Goal: Entertainment & Leisure: Consume media (video, audio)

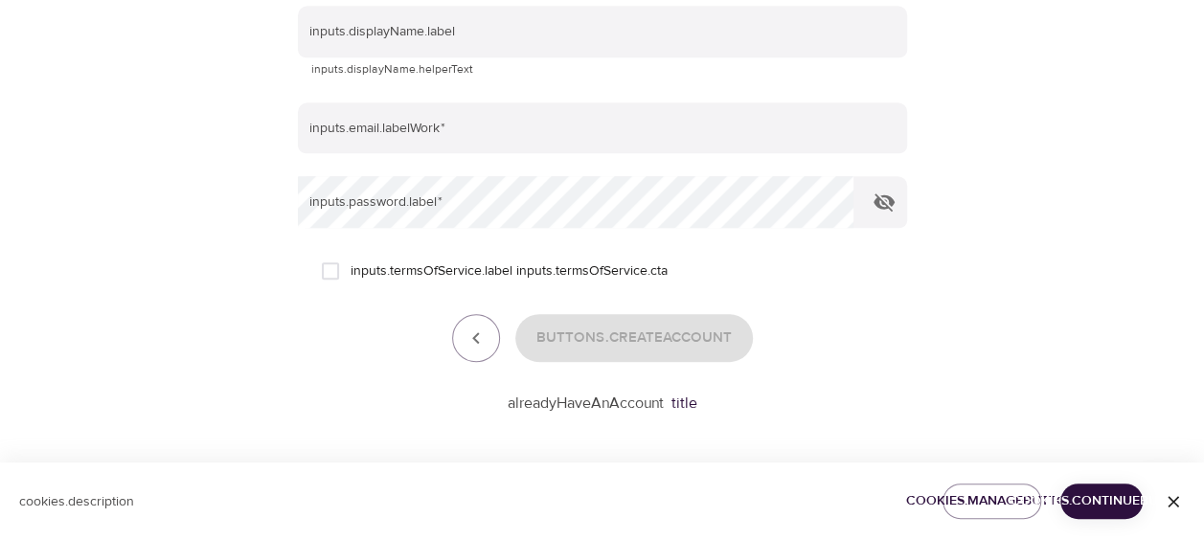
scroll to position [453, 0]
click at [680, 406] on link "title" at bounding box center [684, 400] width 26 height 19
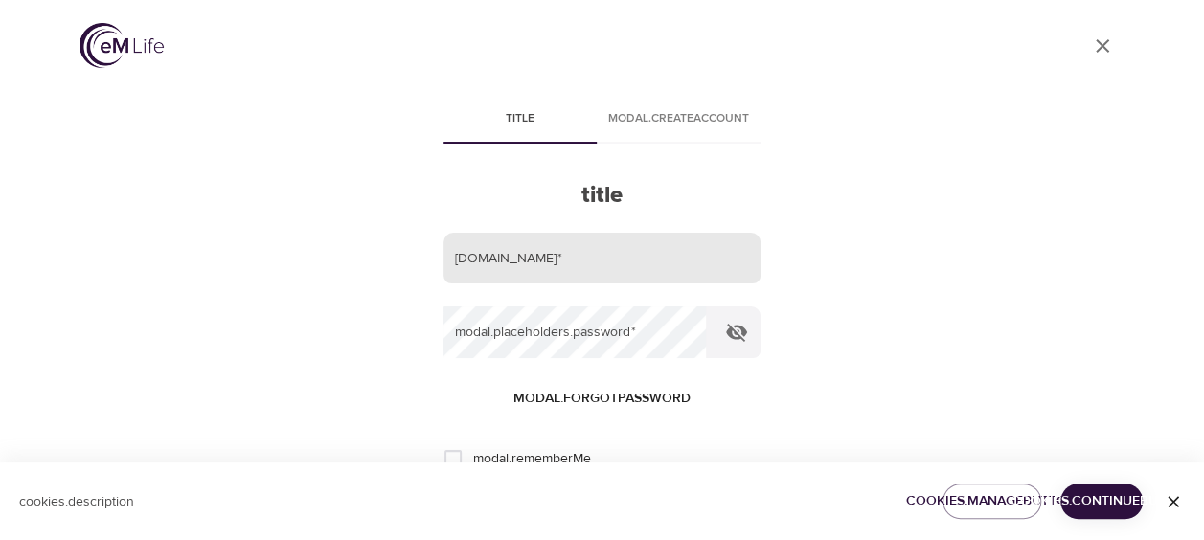
click at [602, 255] on input "email" at bounding box center [601, 259] width 317 height 52
type input "[PERSON_NAME][EMAIL_ADDRESS][PERSON_NAME][DOMAIN_NAME]"
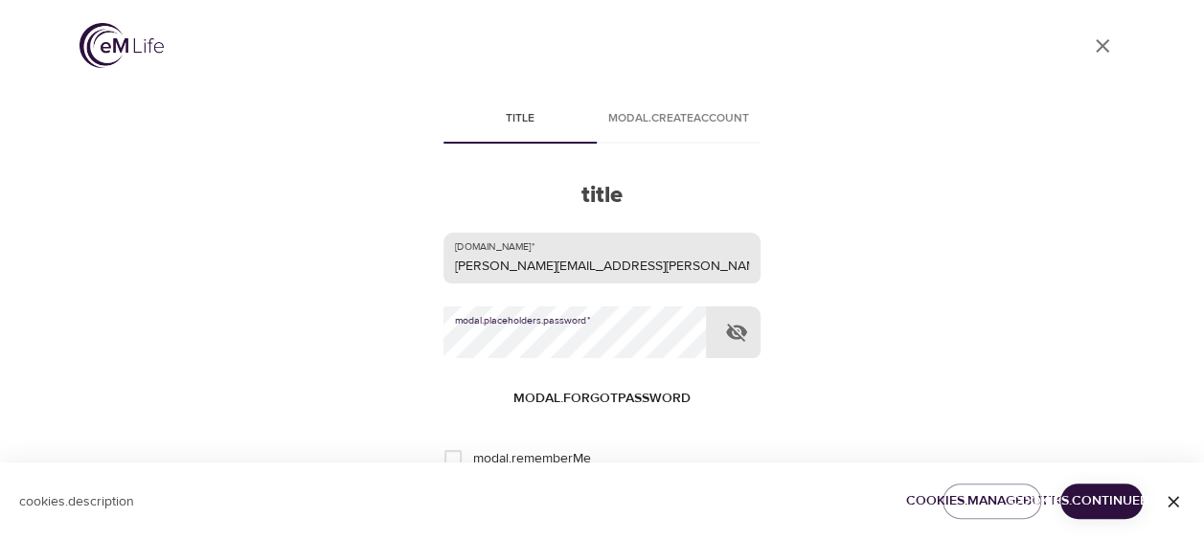
click at [557, 502] on button "Login" at bounding box center [602, 522] width 90 height 40
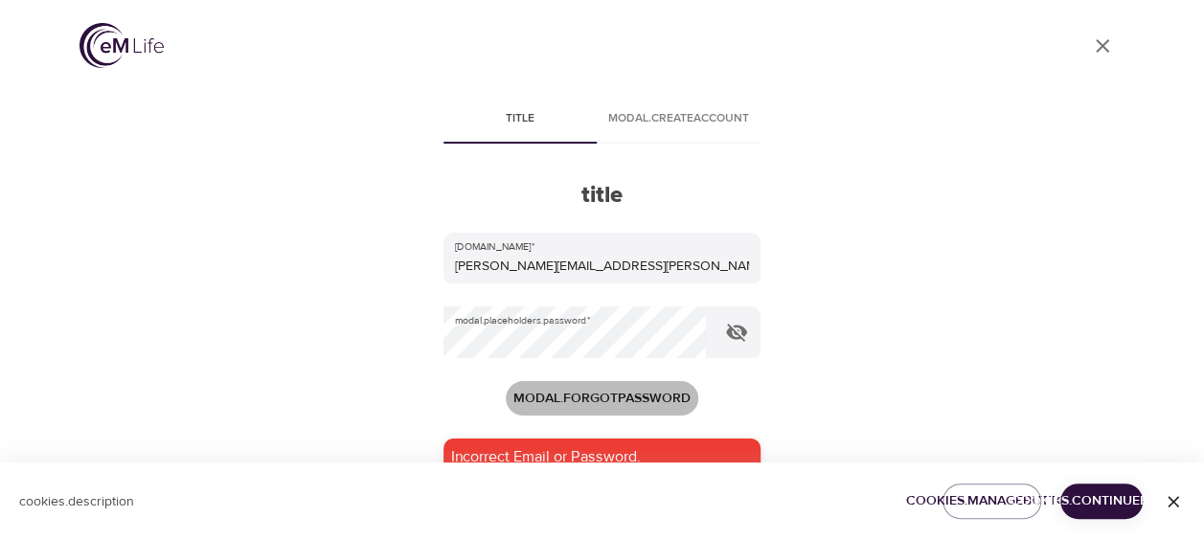
click at [647, 397] on span "modal.forgotPassword" at bounding box center [601, 399] width 177 height 24
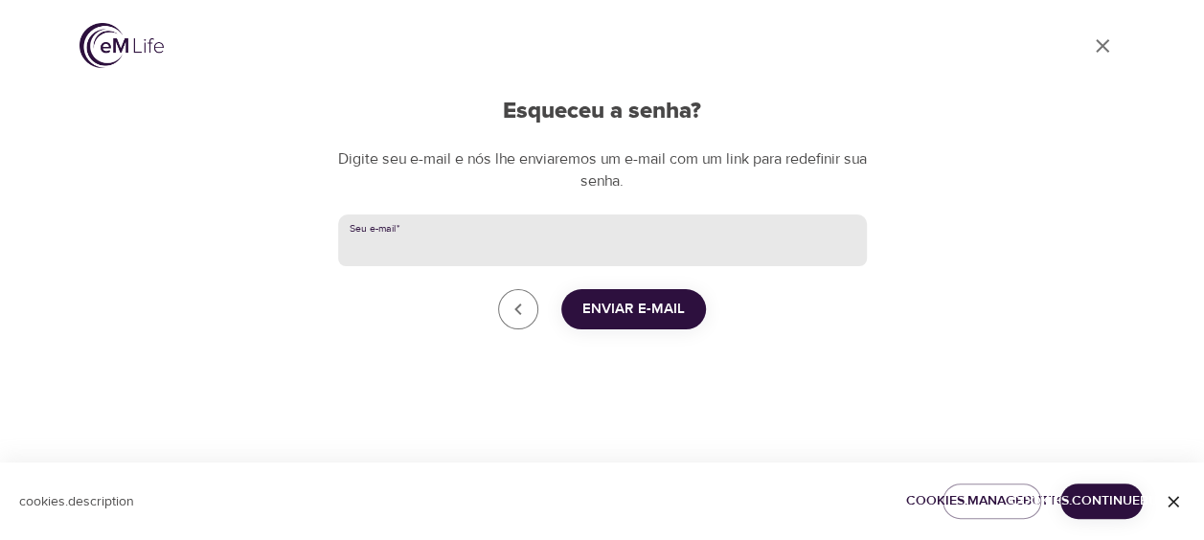
click at [720, 242] on input "Seu e-mail   *" at bounding box center [602, 241] width 529 height 52
type input "[PERSON_NAME][EMAIL_ADDRESS][PERSON_NAME][DOMAIN_NAME]"
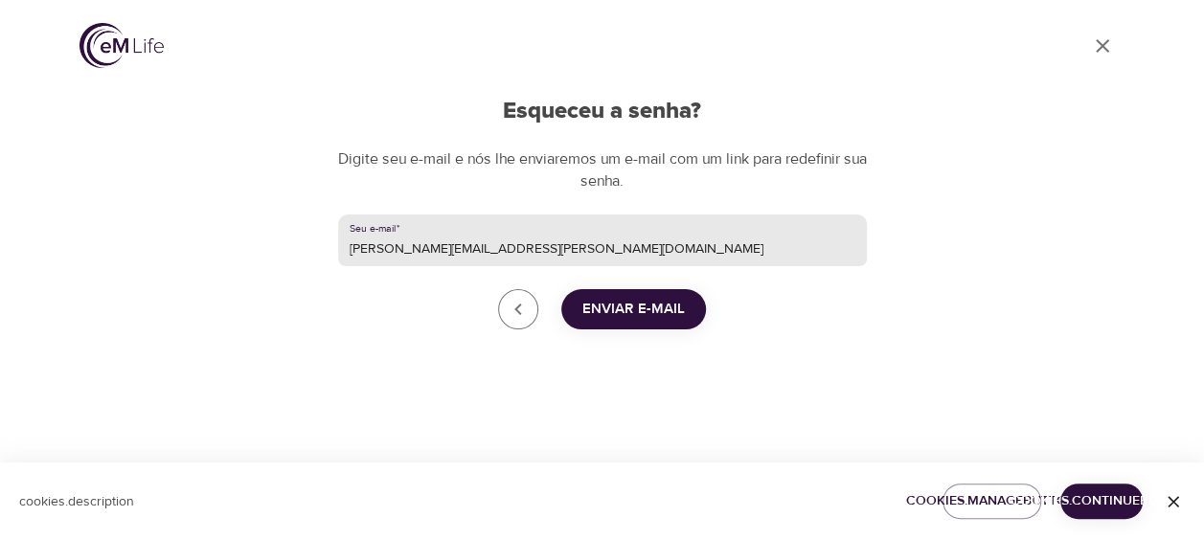
click at [576, 314] on button "Enviar e-mail" at bounding box center [633, 309] width 145 height 40
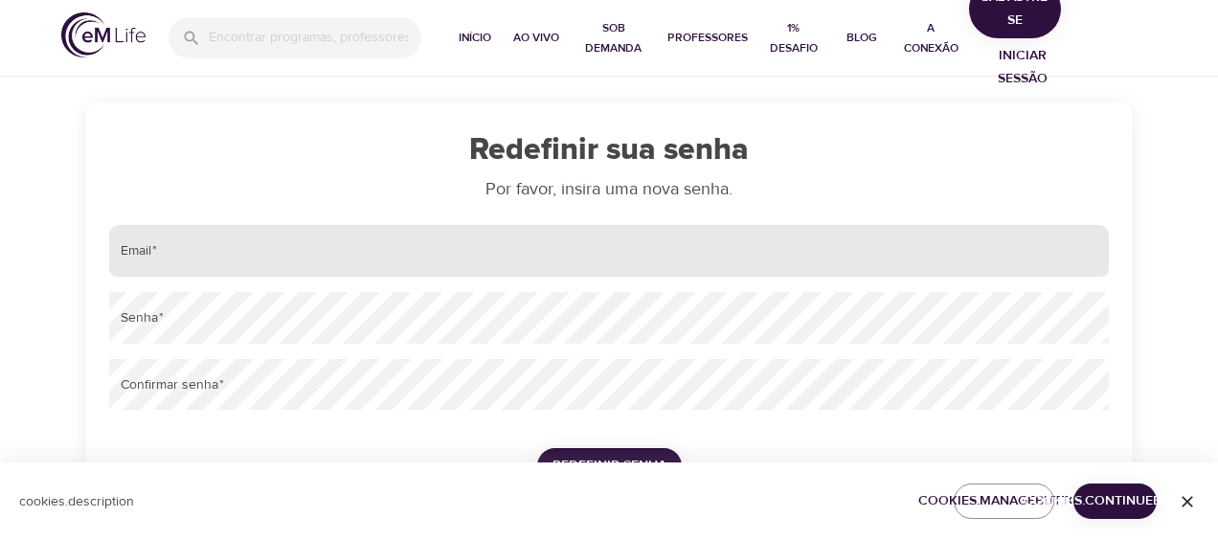
click at [610, 237] on input "email" at bounding box center [609, 251] width 1000 height 52
type input "[PERSON_NAME][EMAIL_ADDRESS][PERSON_NAME][DOMAIN_NAME]"
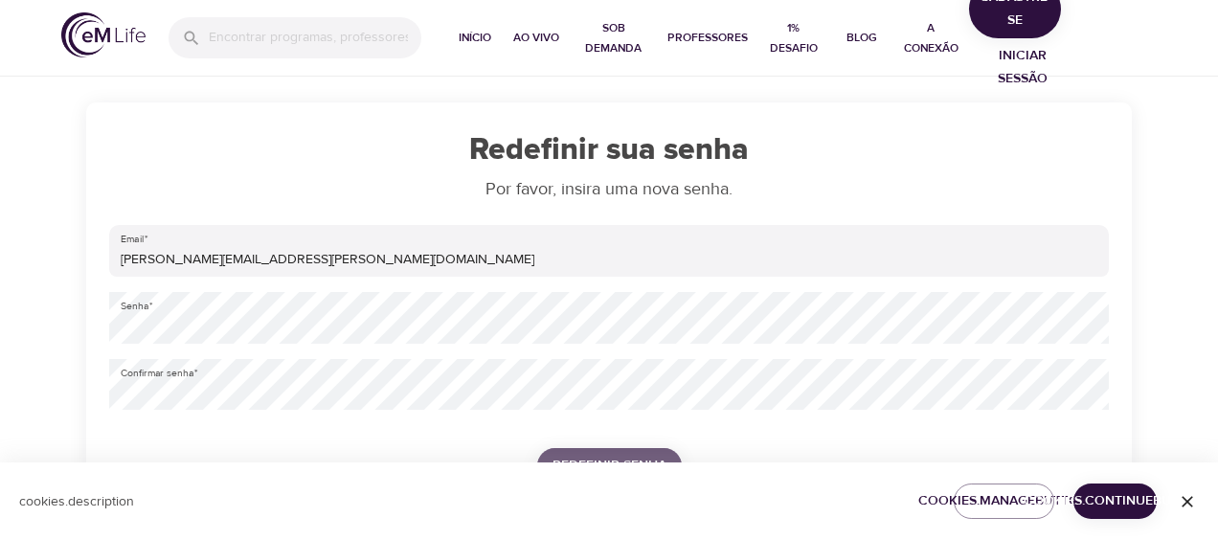
click at [581, 458] on span "Redefinir senha" at bounding box center [610, 466] width 114 height 24
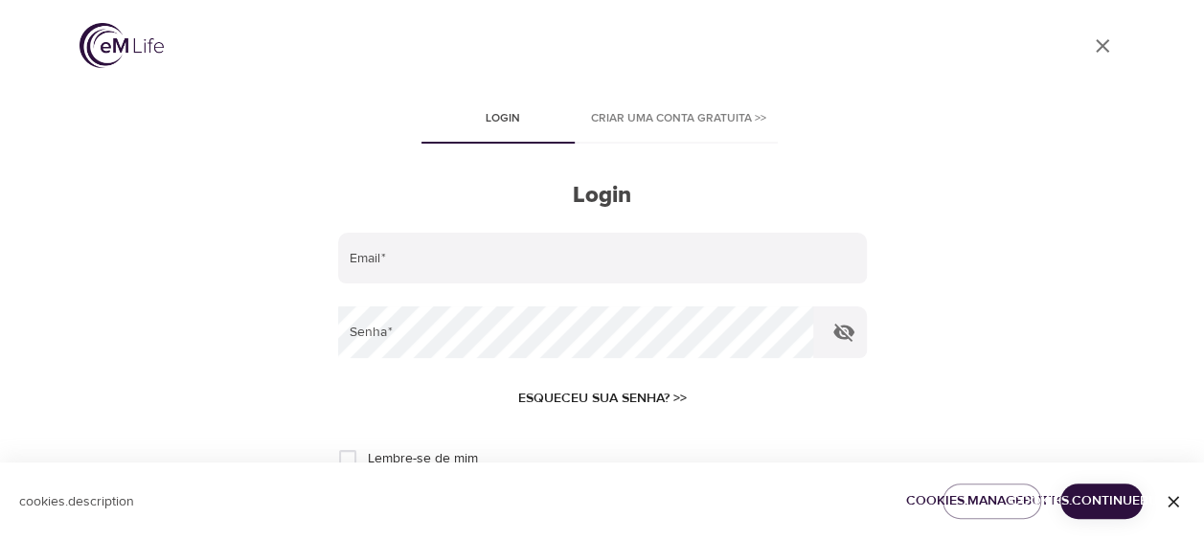
type input "[PERSON_NAME][EMAIL_ADDRESS][PERSON_NAME][DOMAIN_NAME]"
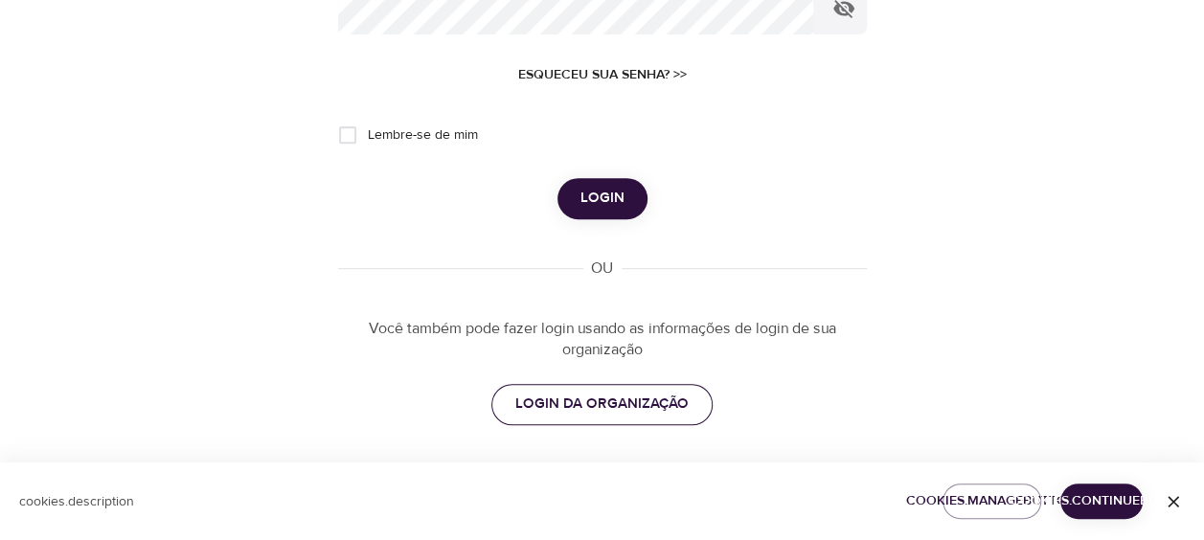
scroll to position [329, 0]
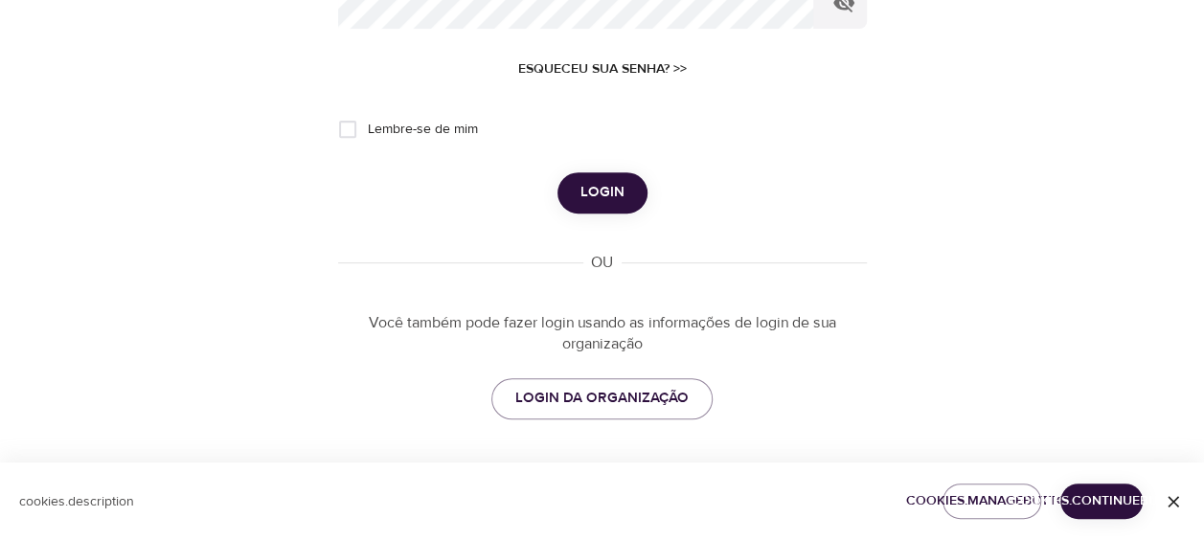
click at [344, 136] on input "Lembre-se de mim" at bounding box center [348, 129] width 40 height 40
checkbox input "true"
click at [611, 199] on span "Login" at bounding box center [602, 192] width 44 height 25
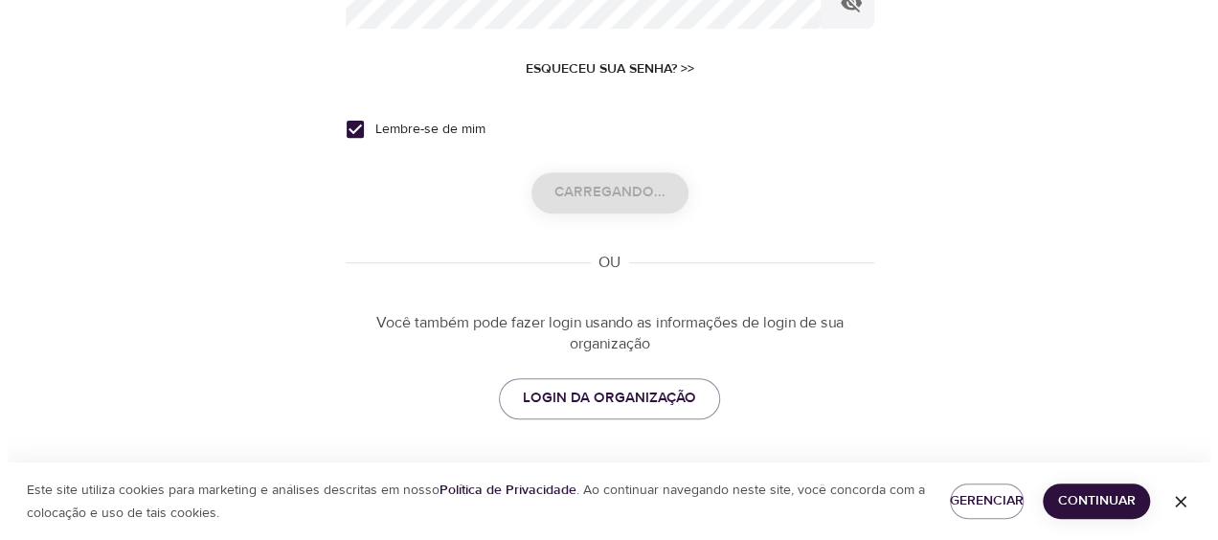
scroll to position [0, 0]
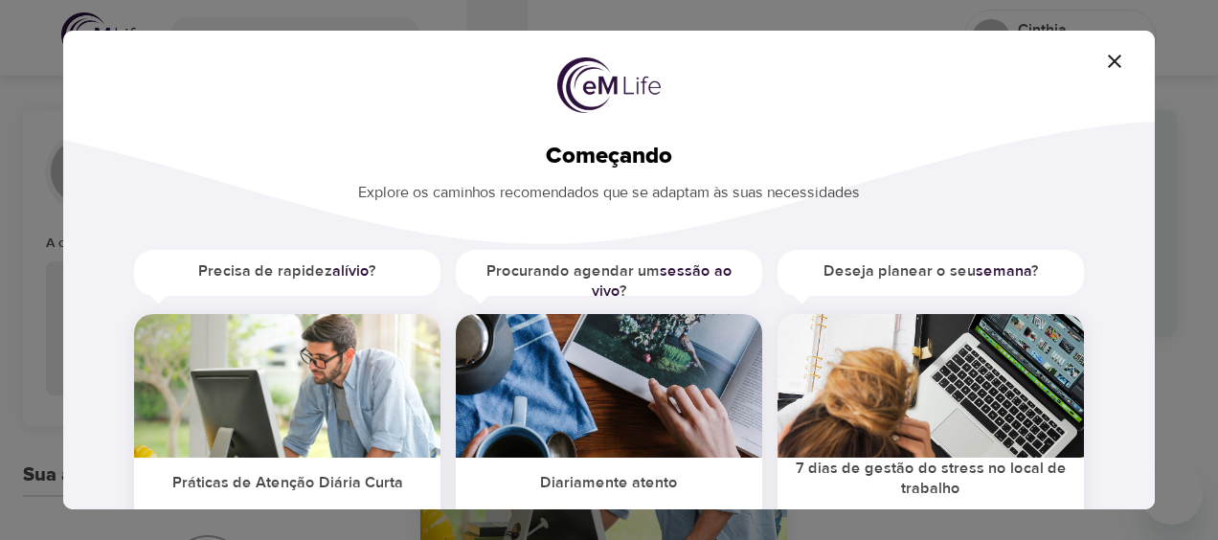
click at [296, 273] on h5 "Precisa de rapidez alívio ?" at bounding box center [287, 271] width 307 height 43
click at [341, 276] on b "alívio" at bounding box center [350, 270] width 36 height 19
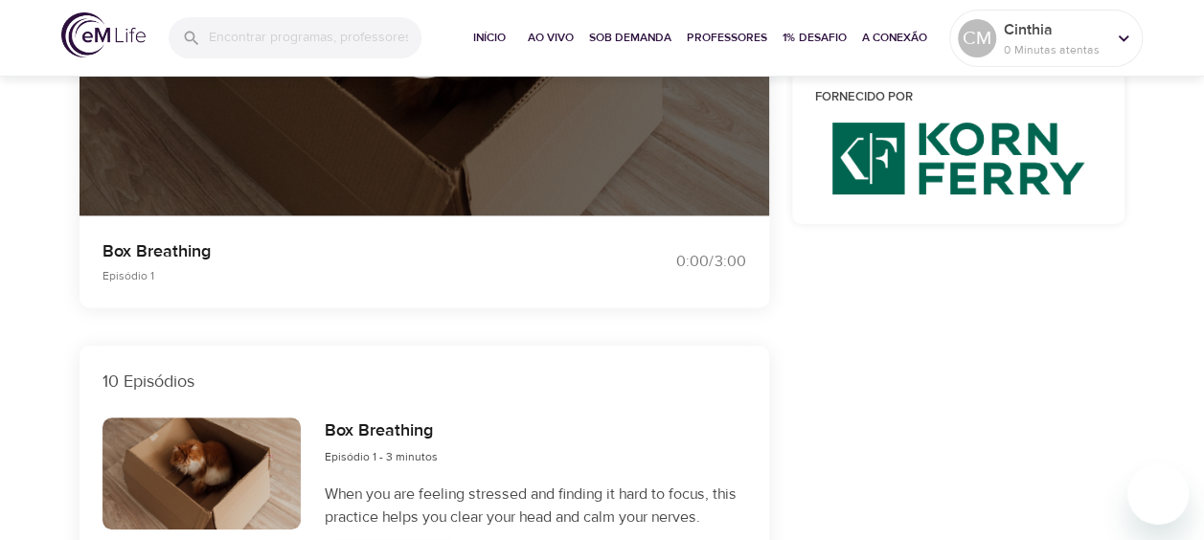
scroll to position [383, 0]
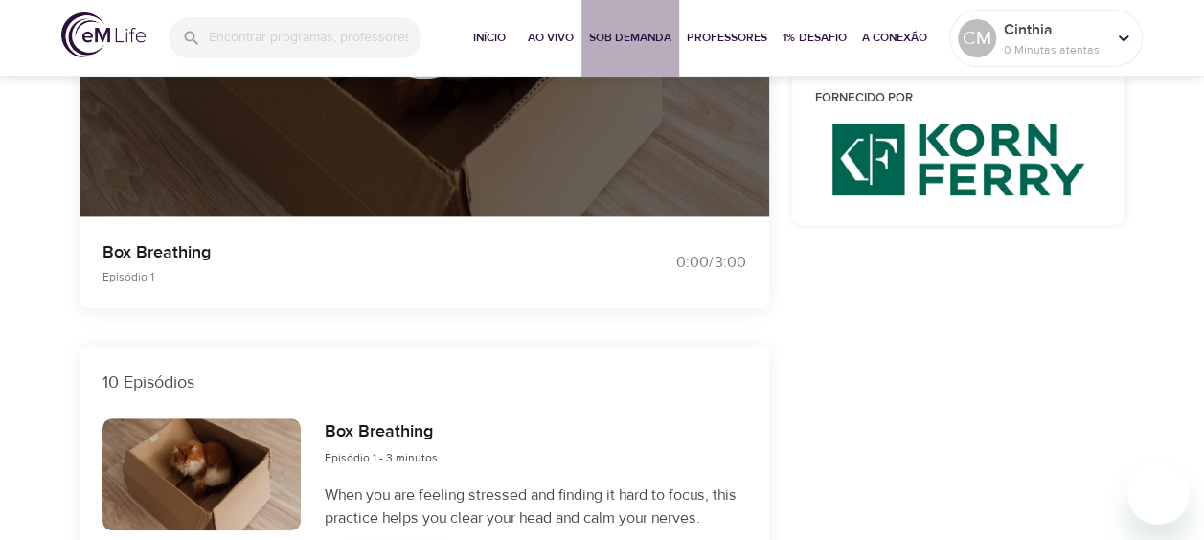
click at [602, 37] on span "Sob Demanda" at bounding box center [630, 38] width 82 height 20
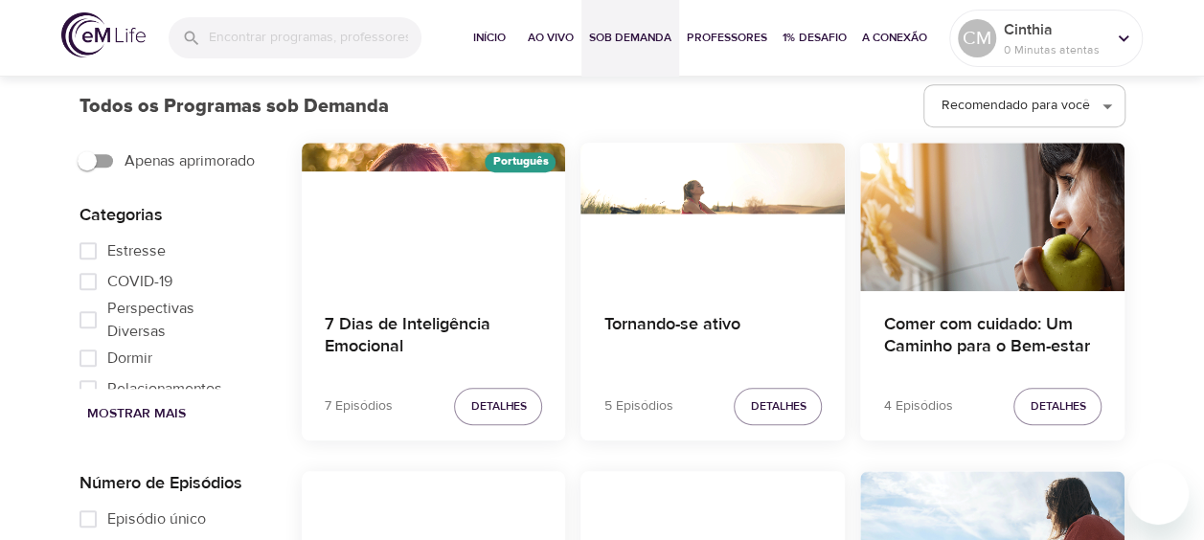
scroll to position [575, 0]
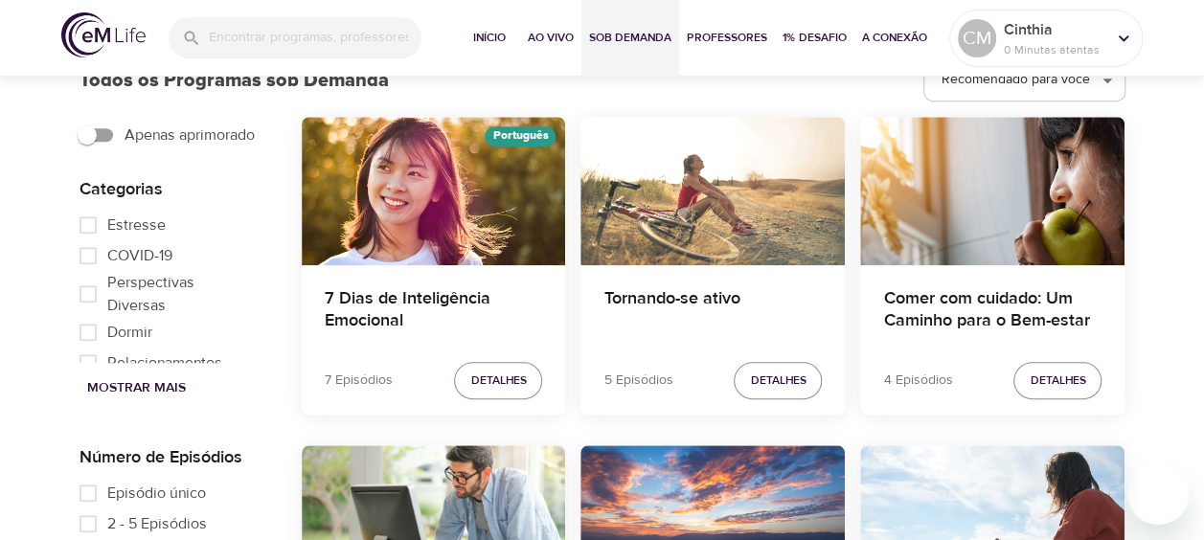
click at [141, 222] on span "Estresse" at bounding box center [136, 225] width 58 height 23
click at [107, 222] on input "Estresse" at bounding box center [88, 225] width 38 height 31
checkbox input "true"
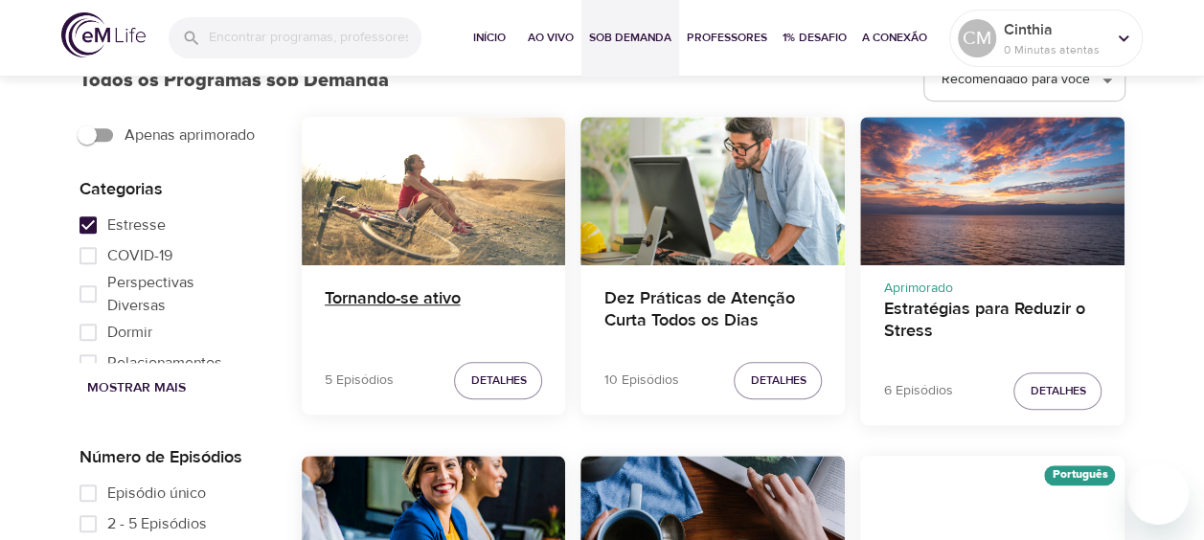
scroll to position [670, 0]
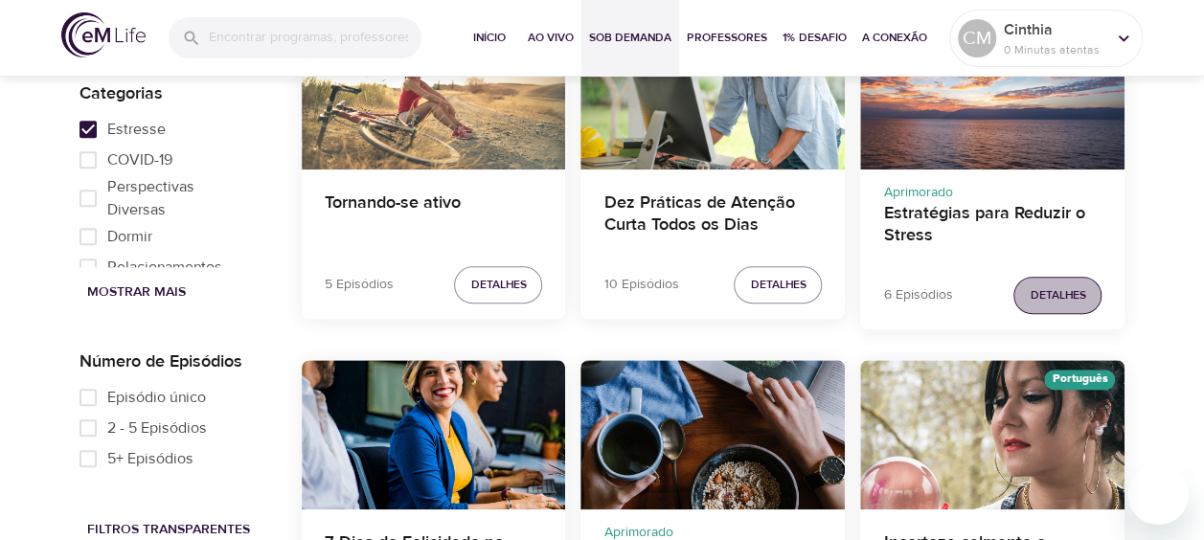
click at [1062, 287] on span "Detalhes" at bounding box center [1058, 295] width 56 height 20
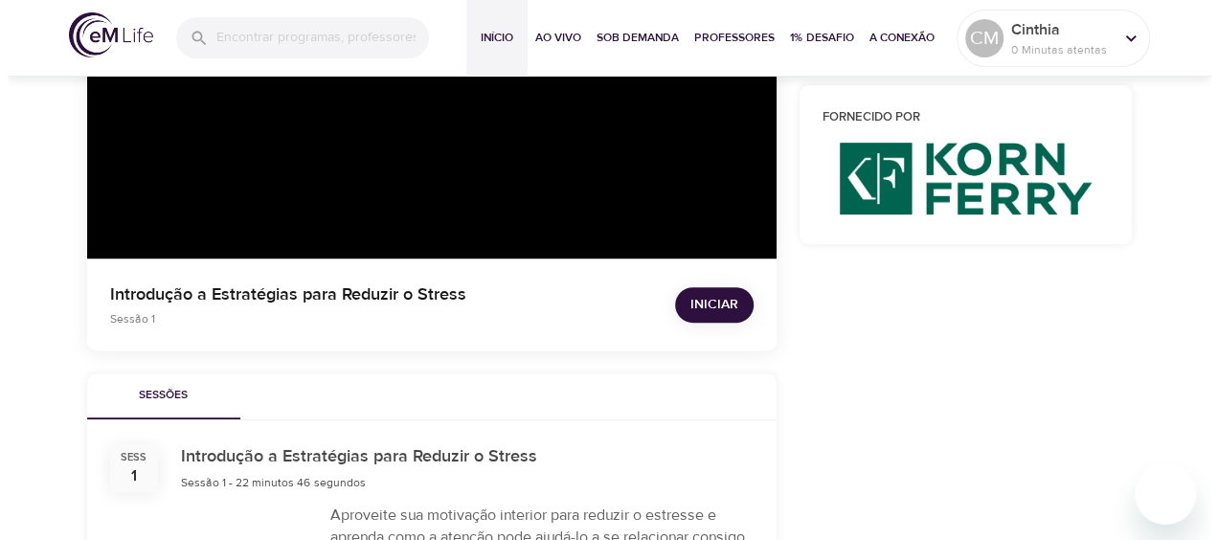
scroll to position [670, 0]
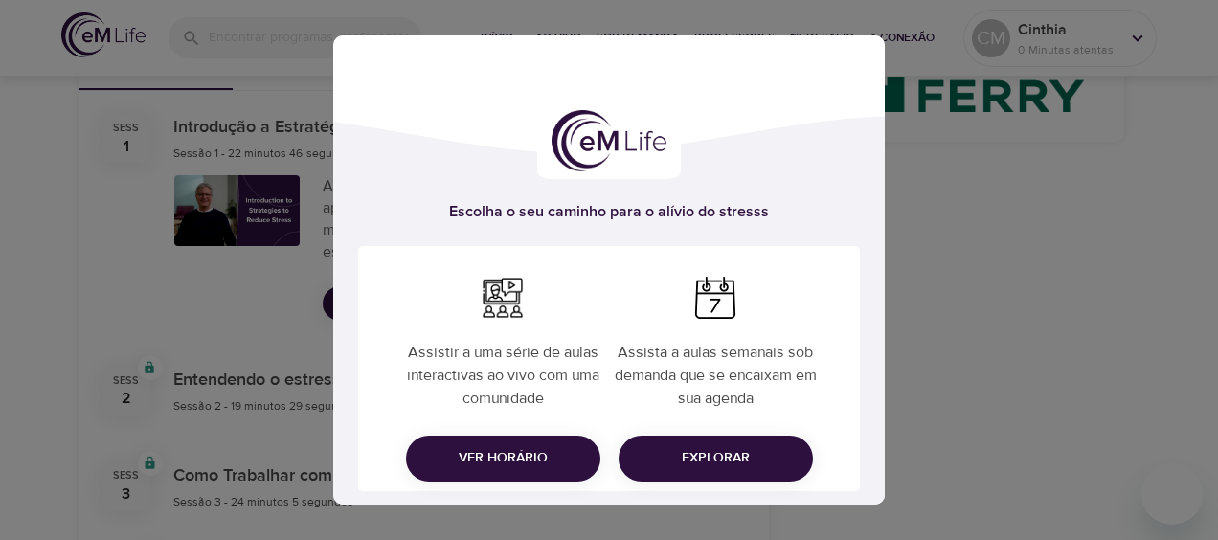
click at [61, 200] on div "Escolha o seu caminho para o alívio do stresss Assistir a uma série de aulas in…" at bounding box center [609, 270] width 1218 height 540
click at [856, 71] on div "Escolha o seu caminho para o alívio do stresss Assistir a uma série de aulas in…" at bounding box center [609, 270] width 548 height 488
click at [904, 311] on div "Escolha o seu caminho para o alívio do stresss Assistir a uma série de aulas in…" at bounding box center [609, 270] width 1218 height 540
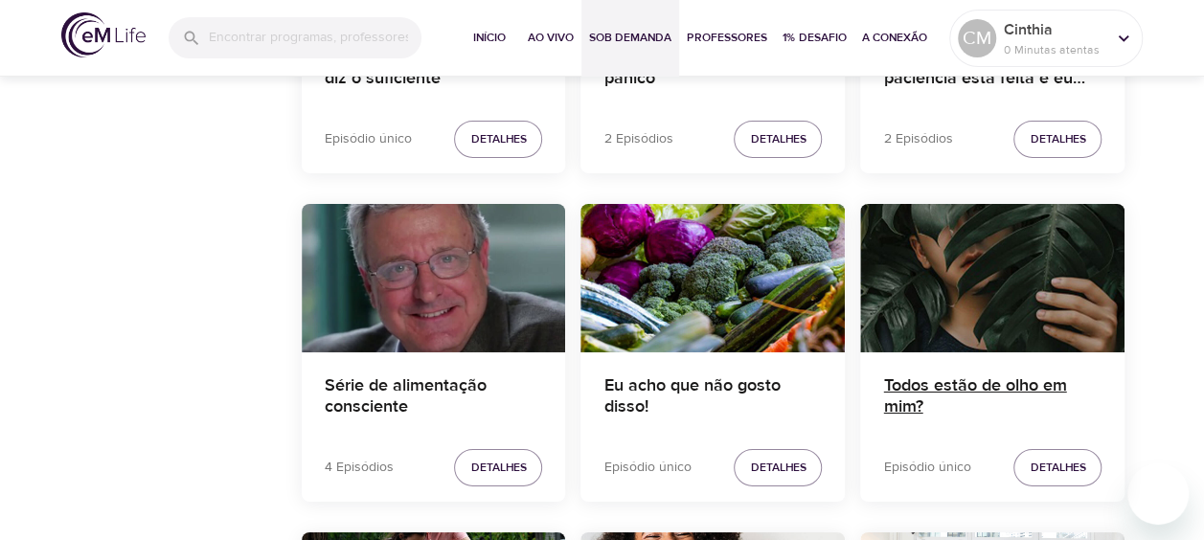
scroll to position [3191, 0]
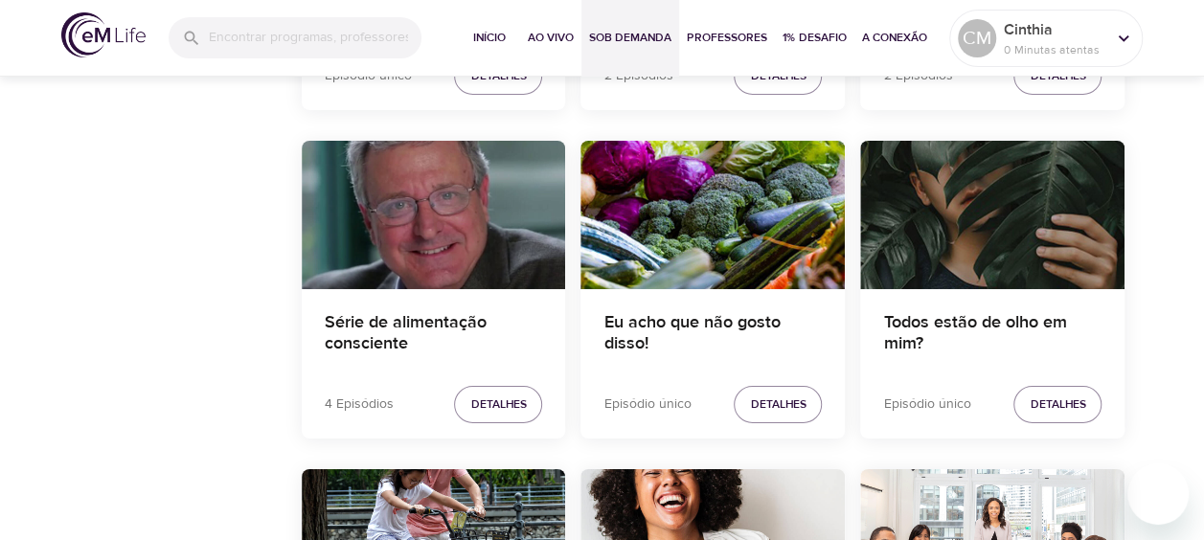
click at [972, 220] on div "Todos estão de olho em mim?" at bounding box center [992, 215] width 264 height 148
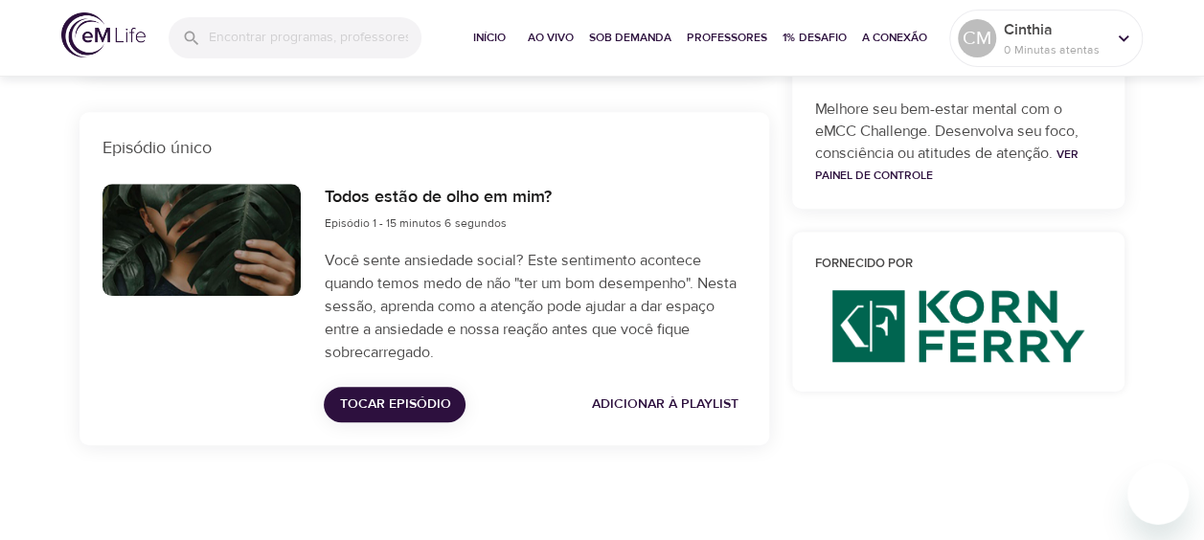
scroll to position [814, 0]
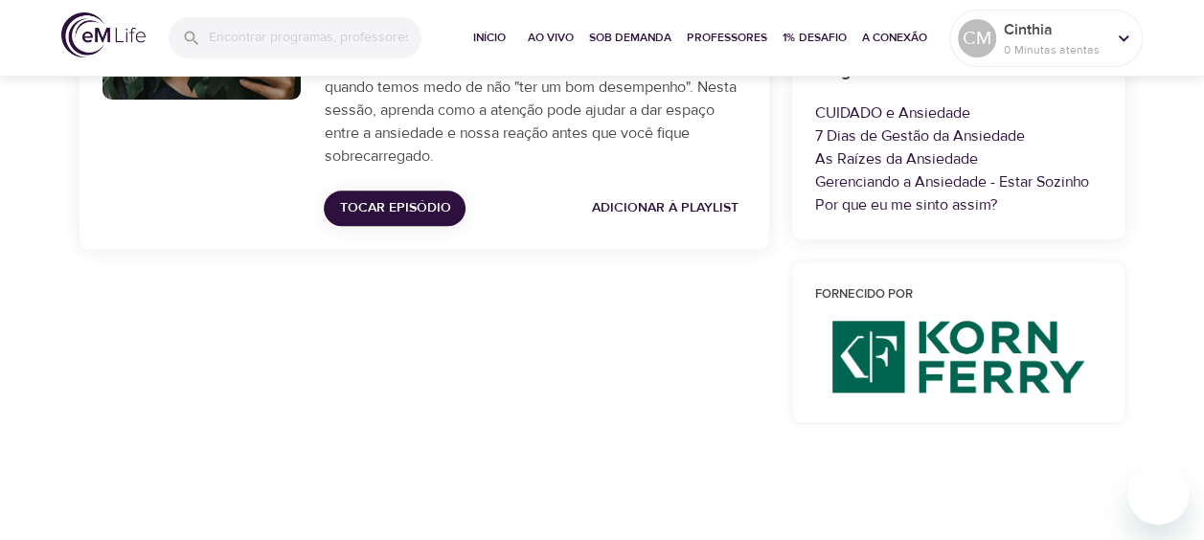
click at [348, 209] on span "Tocar Episódio" at bounding box center [394, 208] width 111 height 24
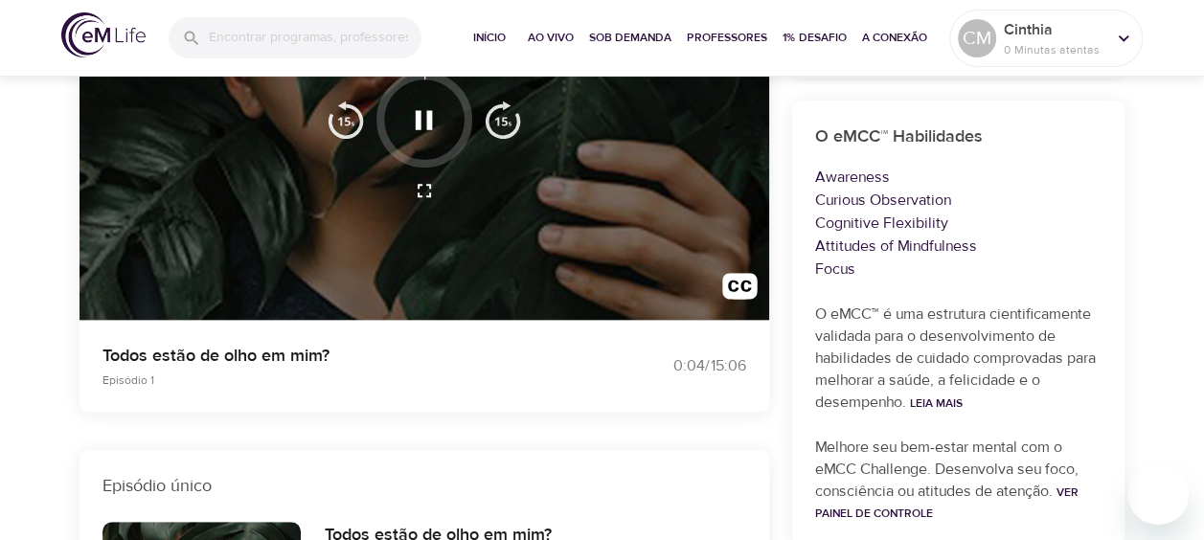
scroll to position [287, 0]
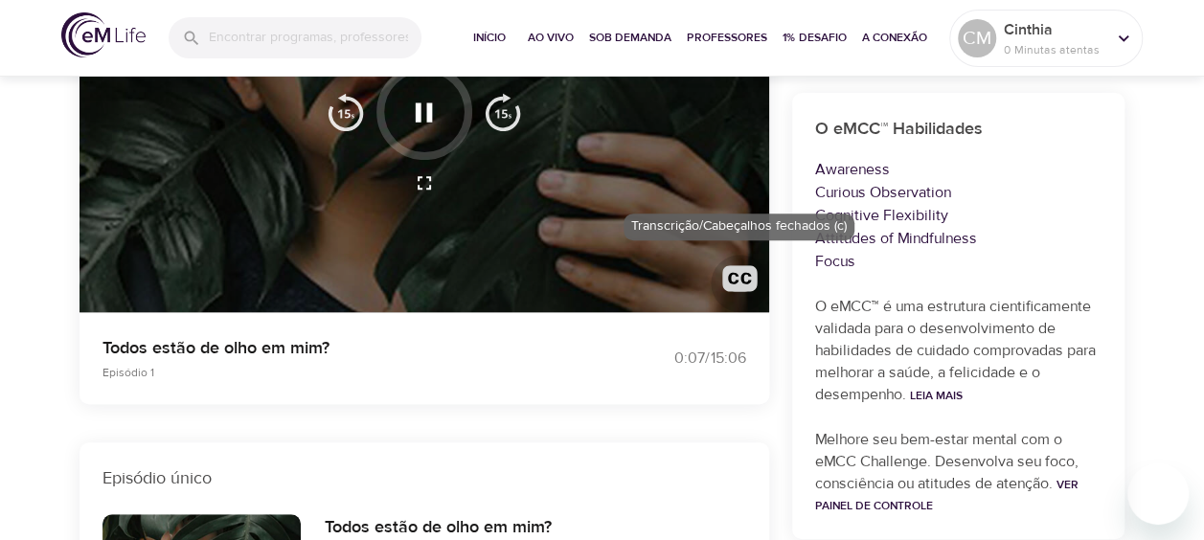
click at [719, 278] on button "button" at bounding box center [740, 283] width 58 height 58
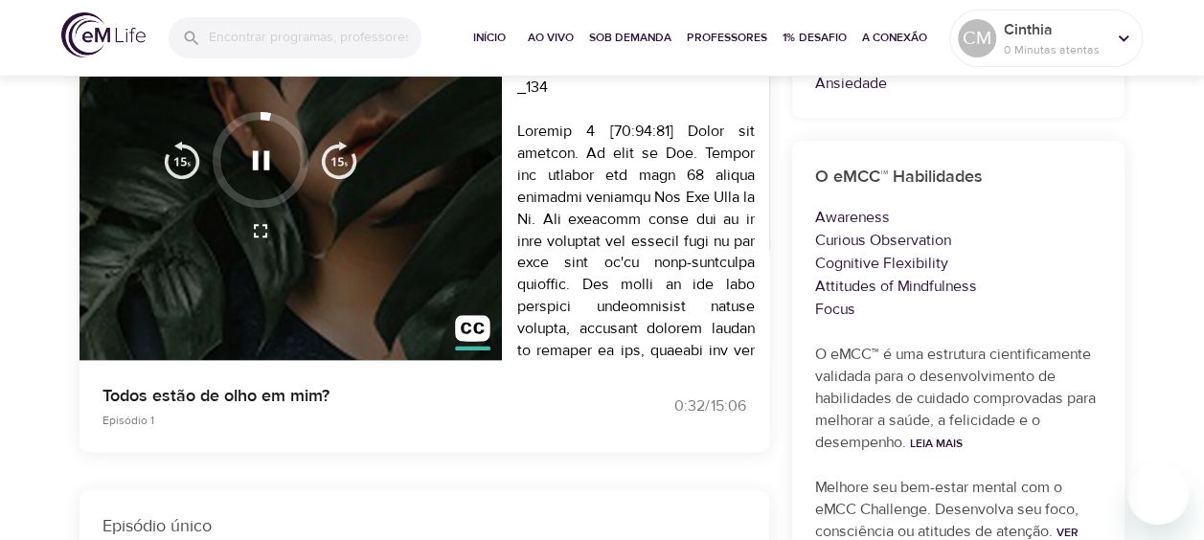
scroll to position [144, 0]
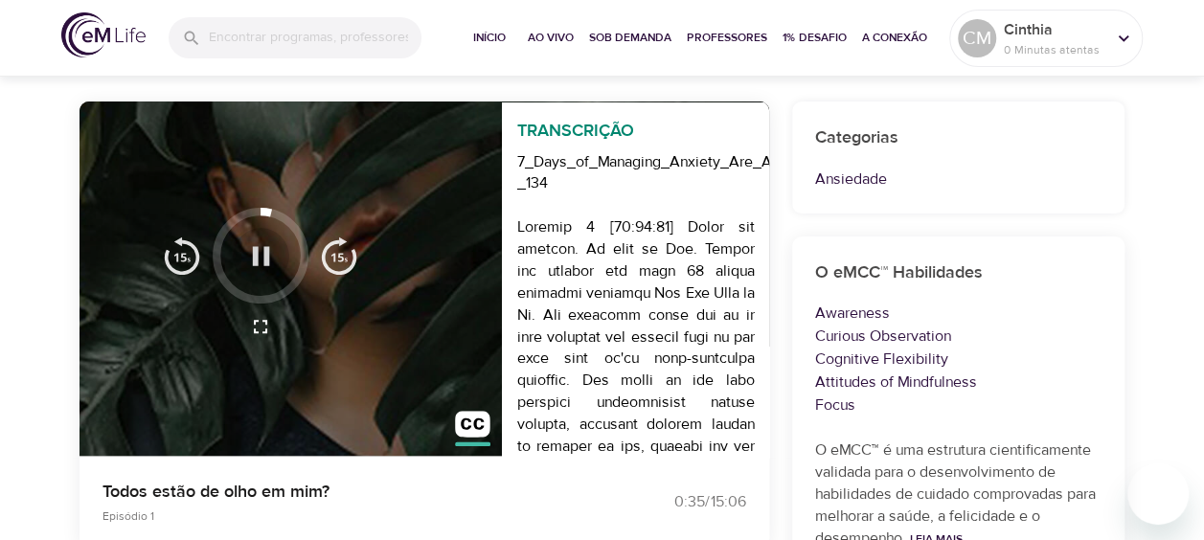
click at [251, 255] on icon "button" at bounding box center [261, 256] width 34 height 34
